Goal: Task Accomplishment & Management: Complete application form

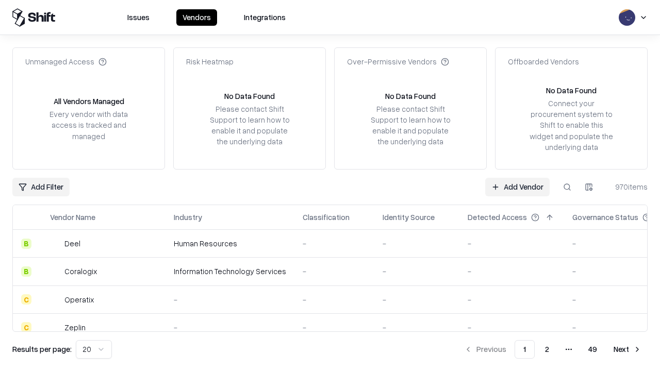
click at [517, 187] on link "Add Vendor" at bounding box center [517, 187] width 64 height 19
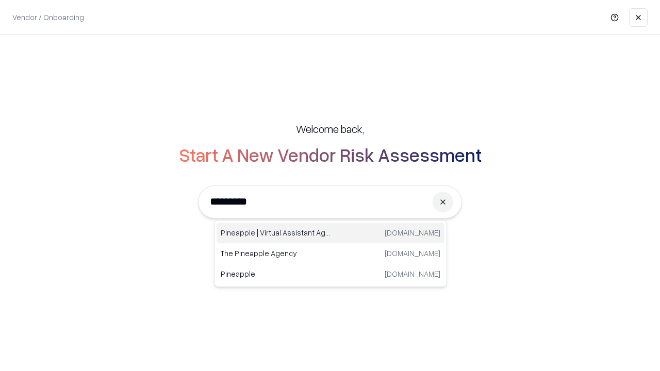
click at [330, 233] on div "Pineapple | Virtual Assistant Agency [DOMAIN_NAME]" at bounding box center [330, 233] width 228 height 21
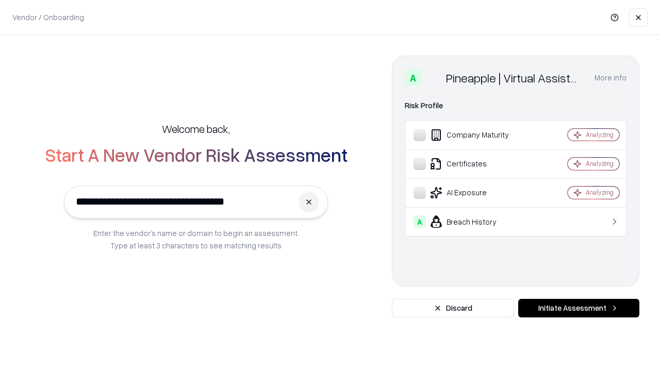
type input "**********"
click at [578, 308] on button "Initiate Assessment" at bounding box center [578, 308] width 121 height 19
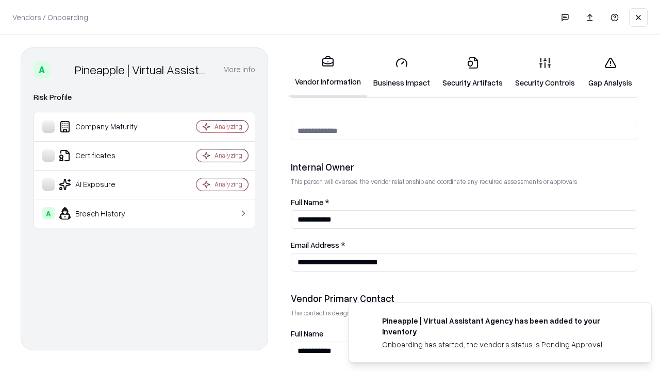
scroll to position [534, 0]
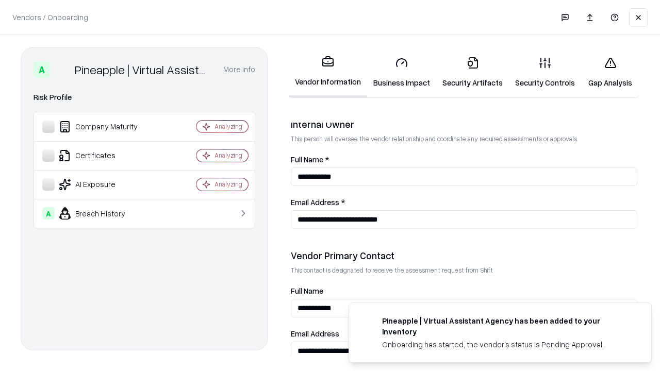
click at [402, 72] on link "Business Impact" at bounding box center [401, 72] width 69 height 48
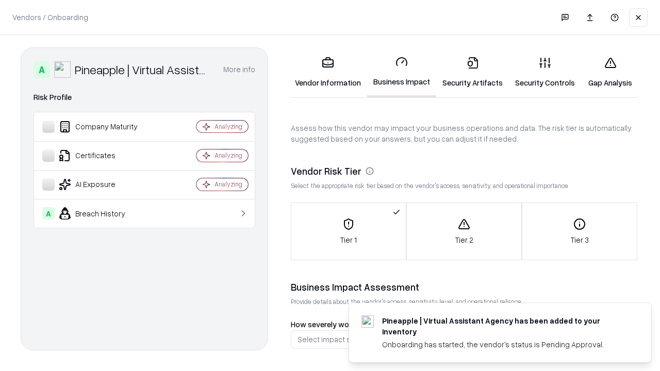
click at [472, 72] on link "Security Artifacts" at bounding box center [472, 72] width 73 height 48
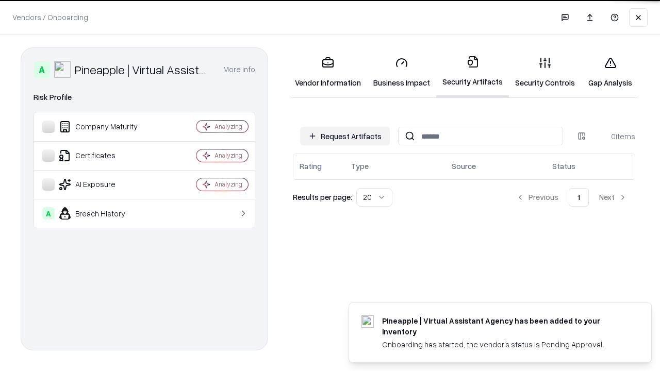
click at [345, 136] on button "Request Artifacts" at bounding box center [345, 136] width 90 height 19
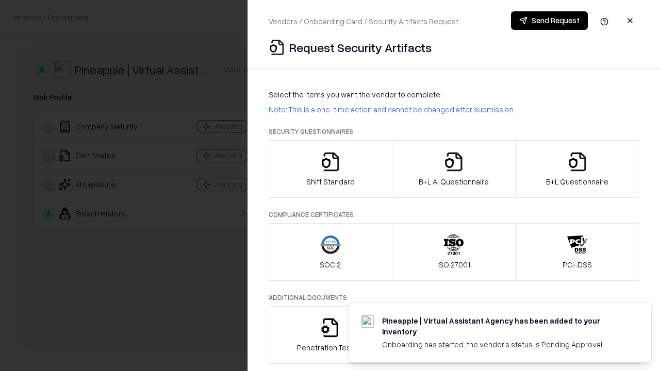
click at [330, 169] on icon "button" at bounding box center [330, 162] width 21 height 21
click at [549, 21] on button "Send Request" at bounding box center [549, 20] width 77 height 19
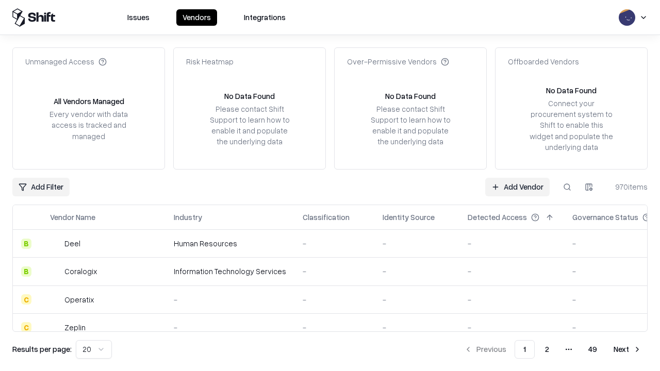
click at [567, 187] on button at bounding box center [567, 187] width 19 height 19
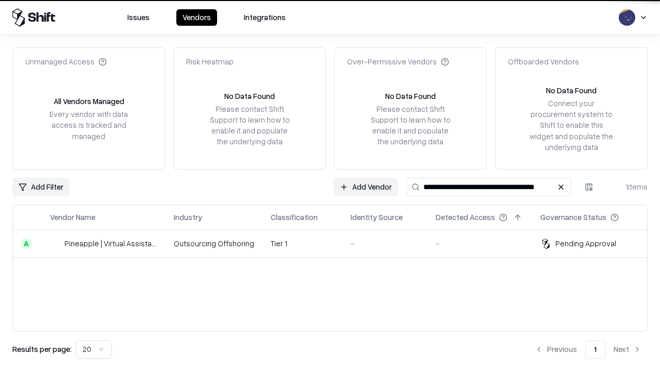
type input "**********"
click at [336, 243] on td "Tier 1" at bounding box center [302, 244] width 80 height 28
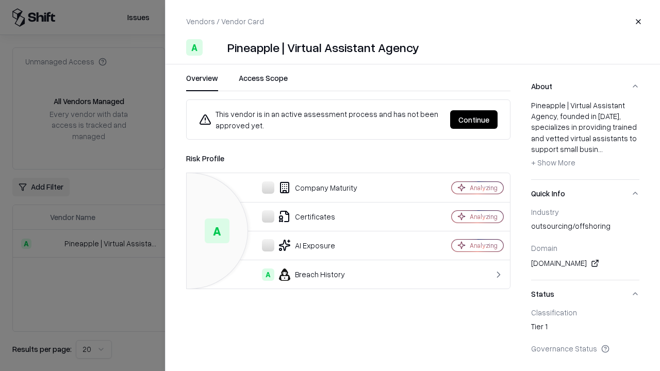
click at [474, 120] on button "Continue" at bounding box center [473, 119] width 47 height 19
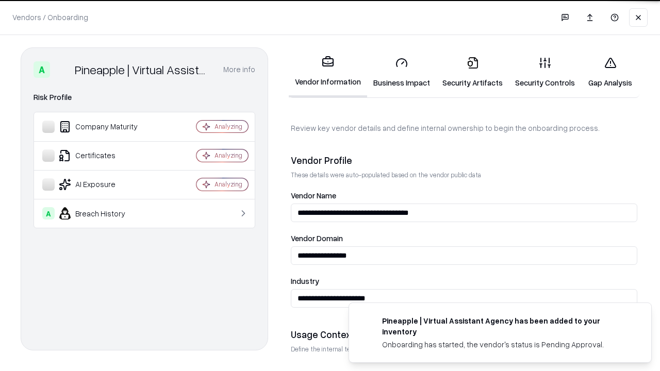
click at [472, 72] on link "Security Artifacts" at bounding box center [472, 72] width 73 height 48
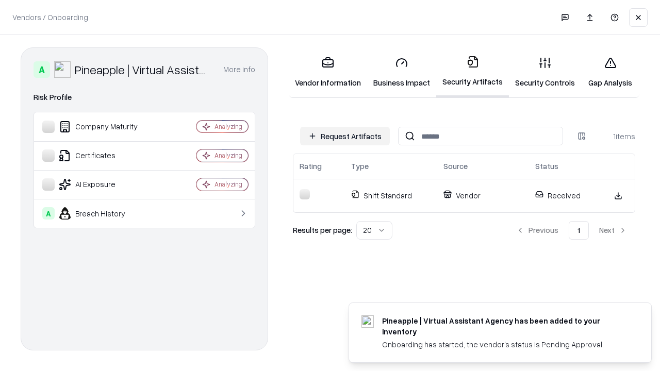
click at [545, 72] on link "Security Controls" at bounding box center [545, 72] width 72 height 48
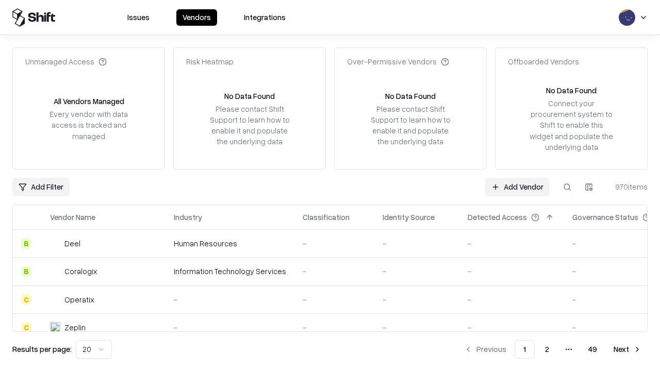
click at [517, 187] on link "Add Vendor" at bounding box center [517, 187] width 64 height 19
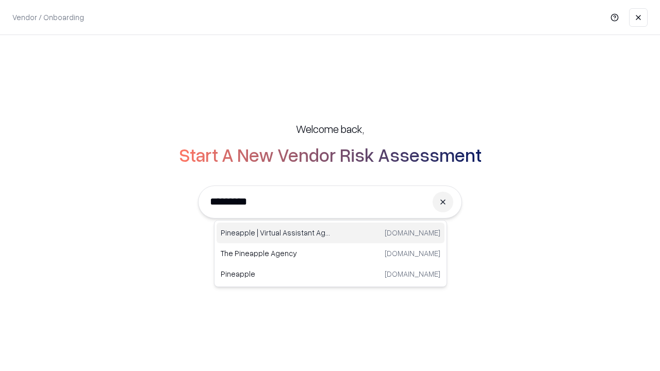
click at [330, 233] on div "Pineapple | Virtual Assistant Agency [DOMAIN_NAME]" at bounding box center [330, 233] width 228 height 21
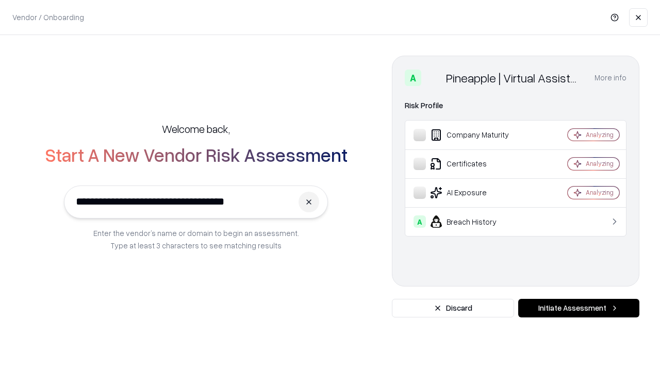
type input "**********"
click at [578, 308] on button "Initiate Assessment" at bounding box center [578, 308] width 121 height 19
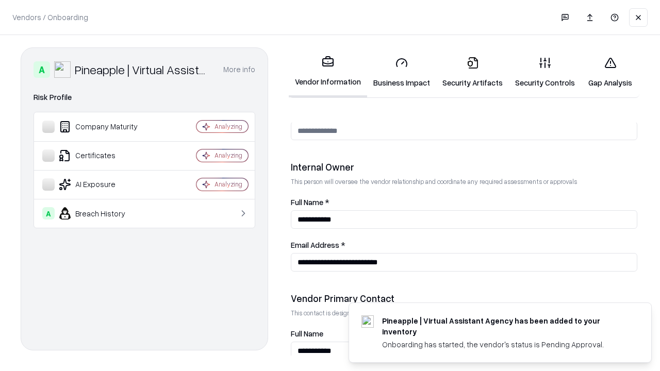
scroll to position [534, 0]
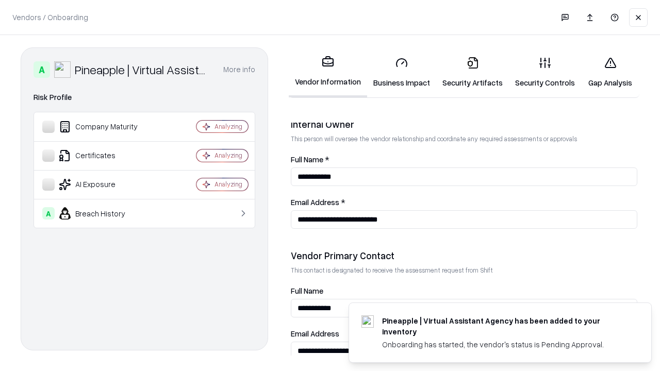
click at [610, 72] on link "Gap Analysis" at bounding box center [610, 72] width 58 height 48
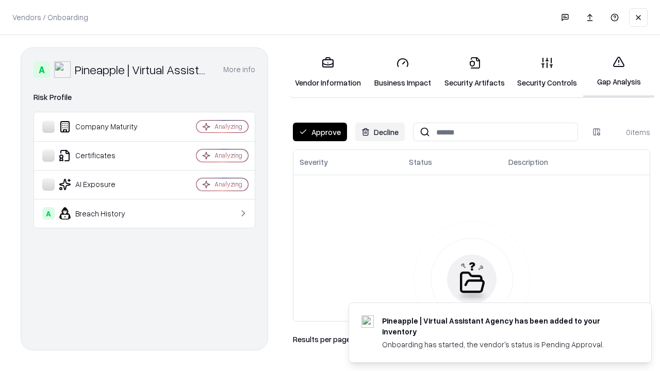
click at [320, 132] on button "Approve" at bounding box center [320, 132] width 54 height 19
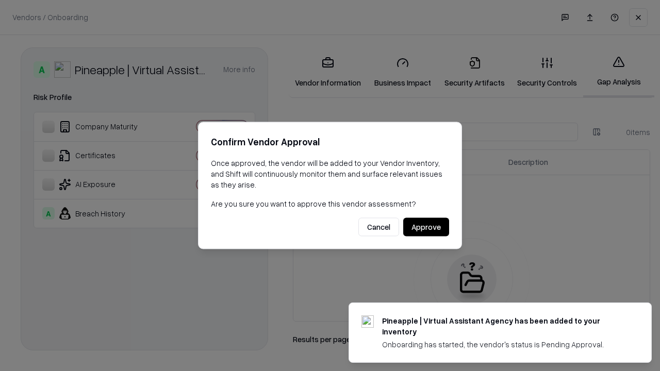
click at [426, 227] on button "Approve" at bounding box center [426, 227] width 46 height 19
